Goal: Contribute content: Add original content to the website for others to see

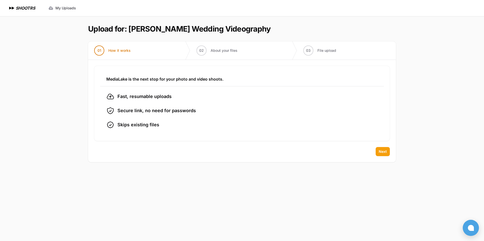
click at [381, 152] on span "Next" at bounding box center [382, 151] width 8 height 5
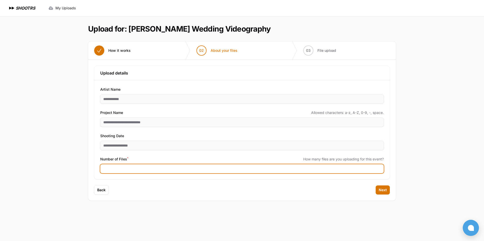
click at [147, 169] on input "Number of Files *" at bounding box center [241, 168] width 283 height 9
type input "***"
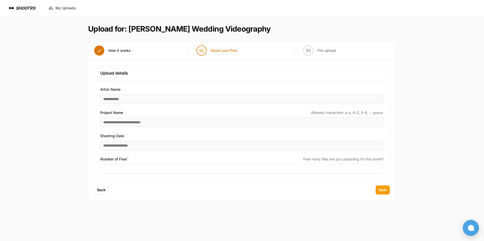
click at [385, 189] on span "Next" at bounding box center [382, 190] width 8 height 5
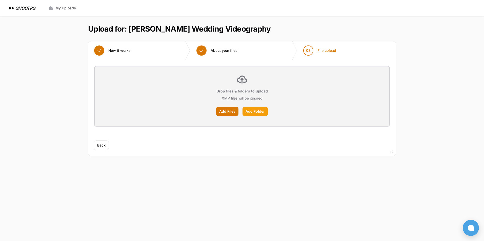
click at [258, 111] on label "Add Folder" at bounding box center [254, 111] width 25 height 9
click at [0, 0] on input "Add Folder" at bounding box center [0, 0] width 0 height 0
